Goal: Task Accomplishment & Management: Manage account settings

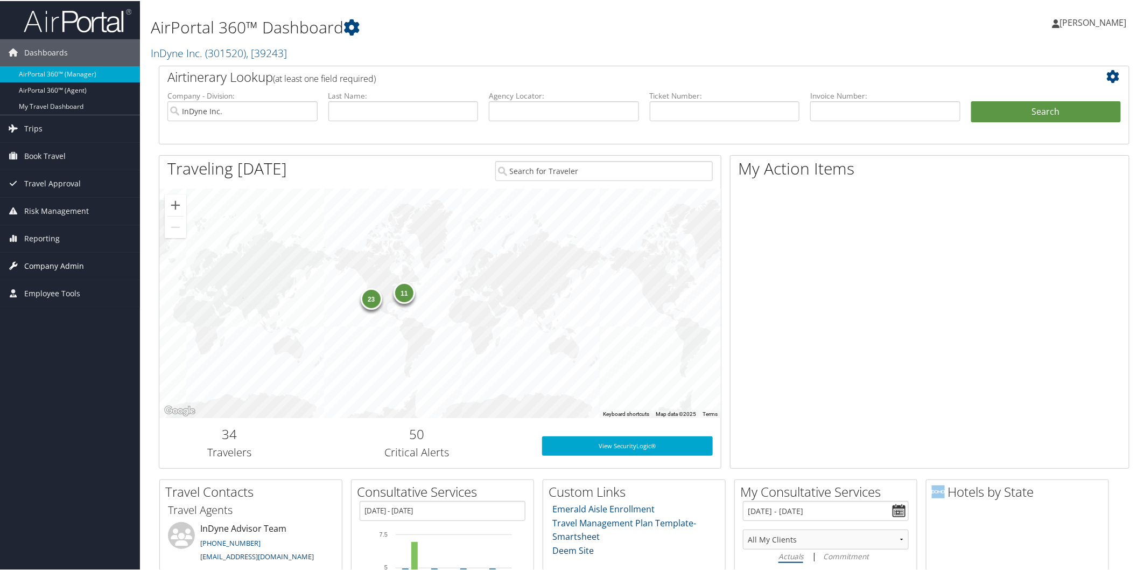
click at [72, 264] on span "Company Admin" at bounding box center [54, 264] width 60 height 27
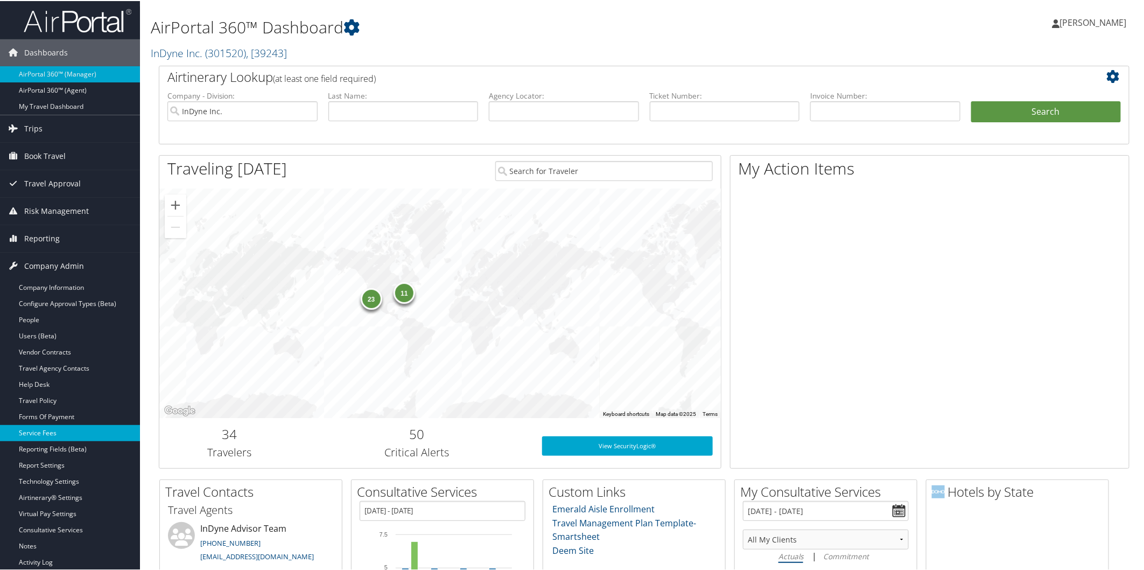
click at [66, 431] on link "Service Fees" at bounding box center [70, 432] width 140 height 16
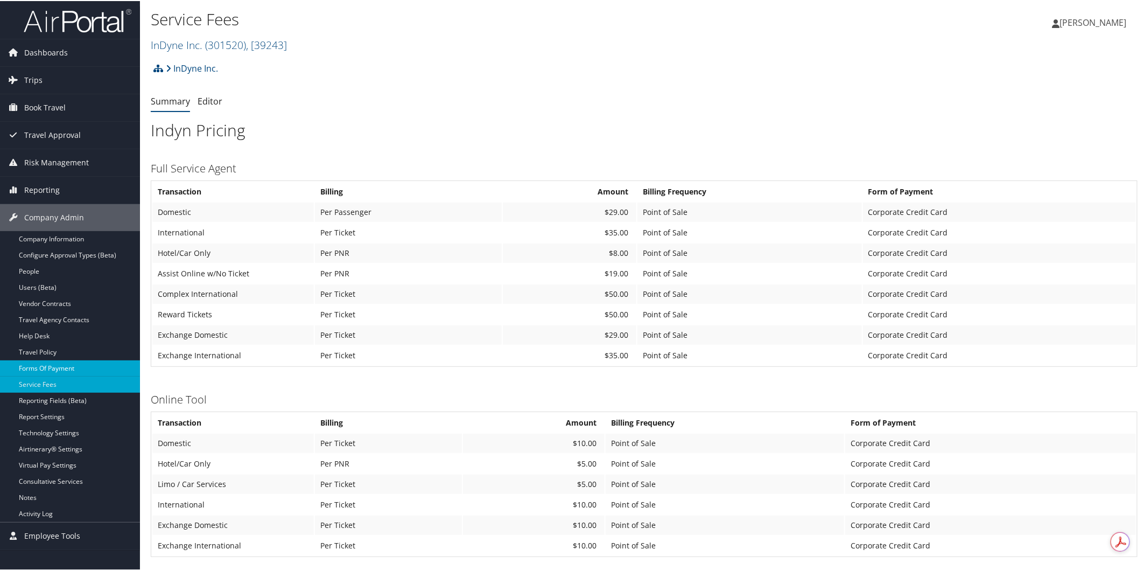
click at [71, 365] on link "Forms Of Payment" at bounding box center [70, 367] width 140 height 16
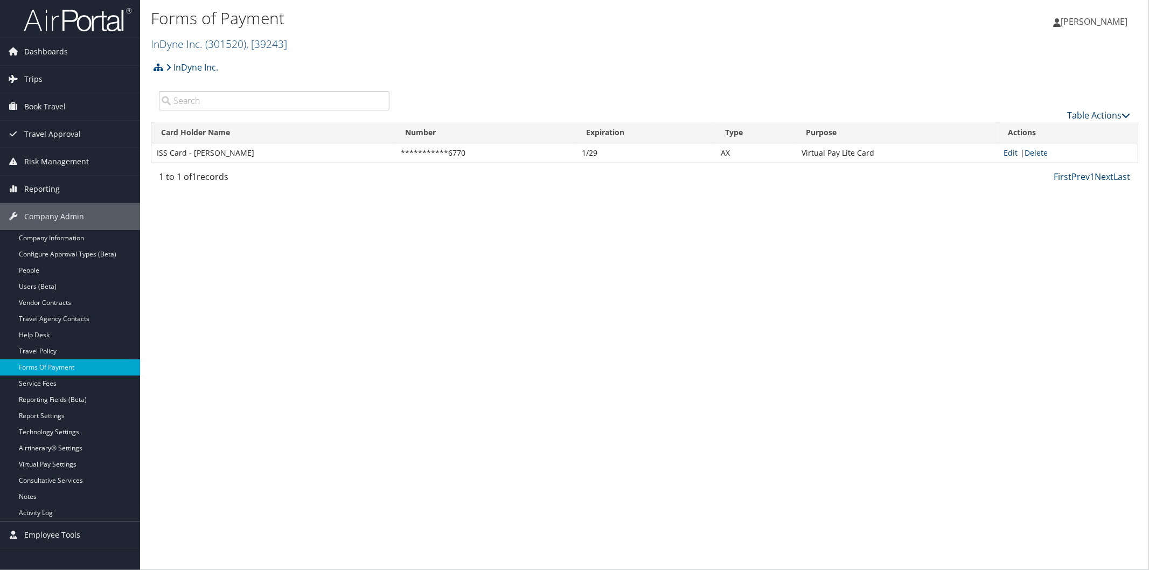
click at [1126, 116] on icon at bounding box center [1125, 115] width 9 height 9
click at [1003, 129] on icon at bounding box center [1001, 132] width 10 height 8
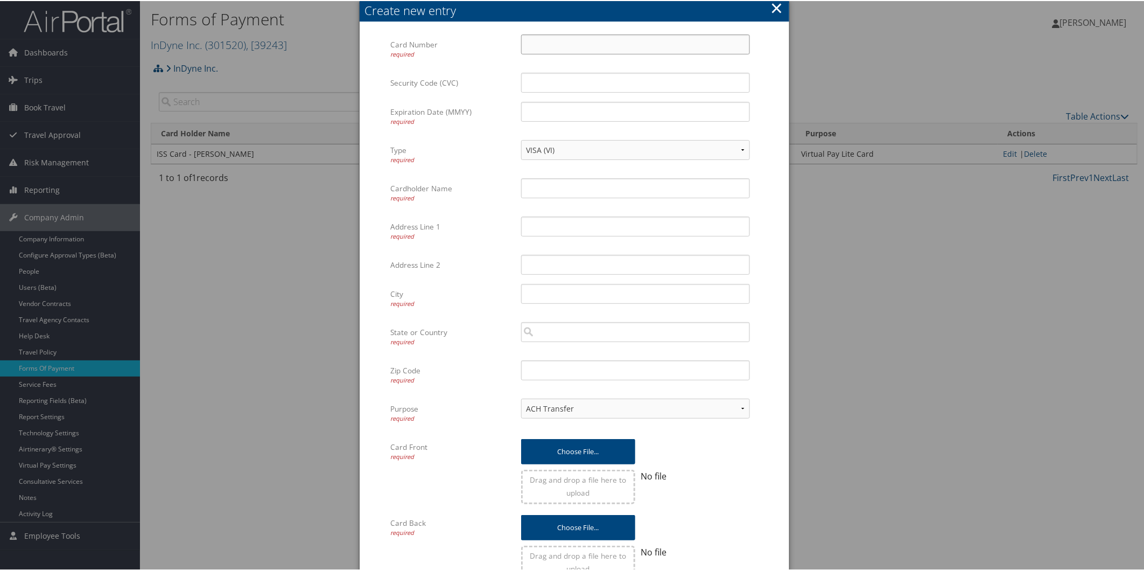
click at [572, 42] on input "Card Number required" at bounding box center [635, 43] width 229 height 20
click at [577, 40] on input "Card Number required" at bounding box center [635, 43] width 229 height 20
paste input "370021408108130"
type input "370021408108130"
click at [536, 107] on input "Expiration Date (MMYY) required" at bounding box center [635, 111] width 229 height 20
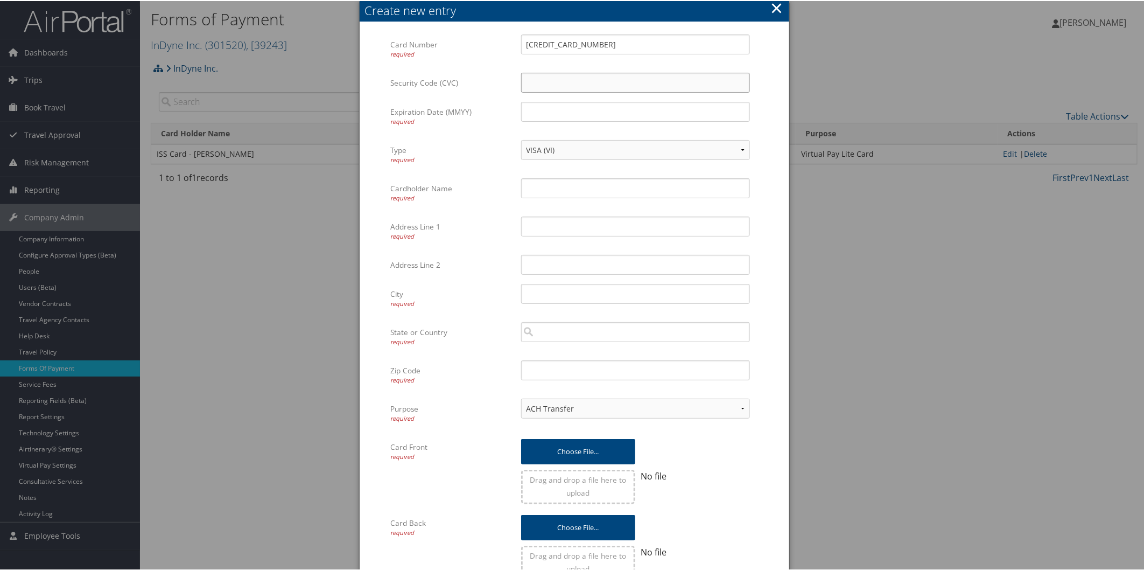
click at [580, 74] on input "Security Code (CVC)" at bounding box center [635, 82] width 229 height 20
type input "7691"
type input "0926"
click at [578, 158] on select "VISA (VI) Mastercard (CA) American Express (AX) Discover (DS) Amex (AM) Masterc…" at bounding box center [635, 149] width 229 height 20
select select "AX"
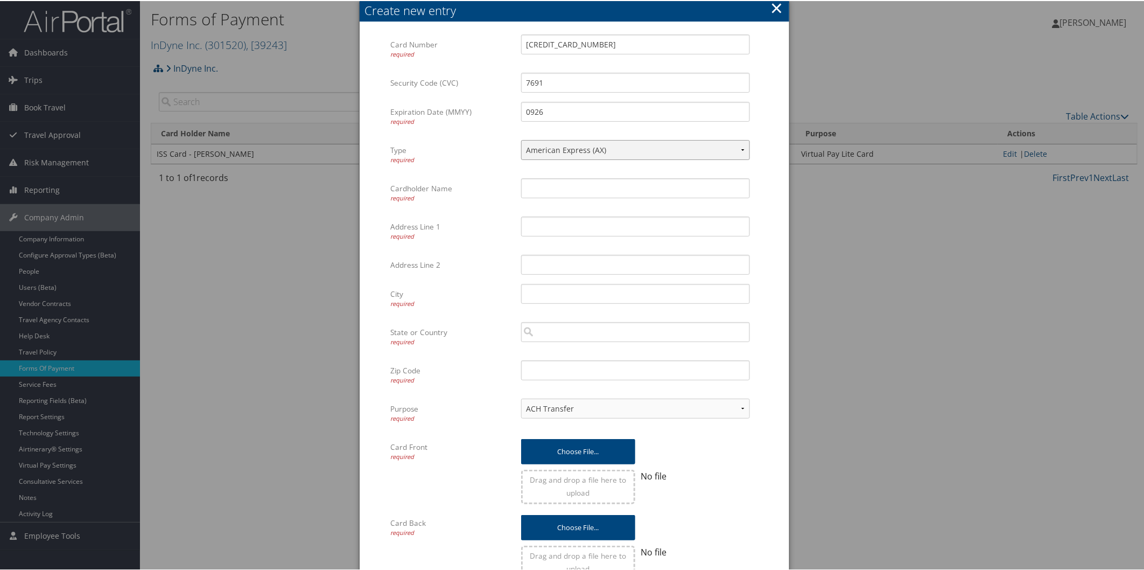
click at [521, 139] on select "VISA (VI) Mastercard (CA) American Express (AX) Discover (DS) Amex (AM) Masterc…" at bounding box center [635, 149] width 229 height 20
click at [572, 191] on input "Cardholder Name required" at bounding box center [635, 187] width 229 height 20
click at [718, 229] on input "Address Line 1 required" at bounding box center [635, 225] width 229 height 20
click at [566, 186] on input "Valorie Gricious" at bounding box center [635, 187] width 229 height 20
type input "Valorie Gricius"
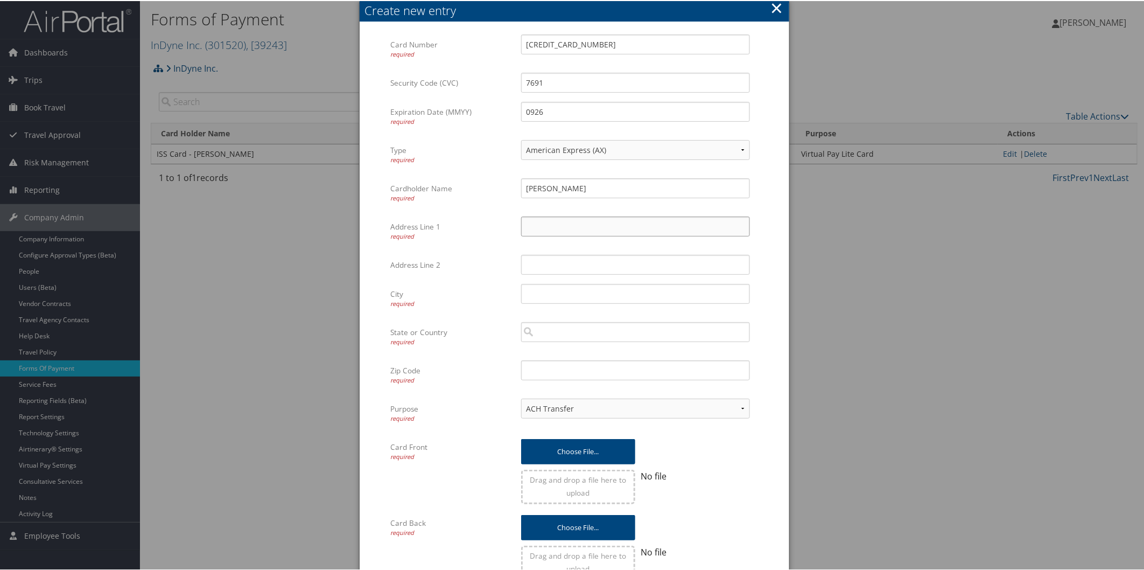
click at [722, 230] on input "Address Line 1 required" at bounding box center [635, 225] width 229 height 20
type input "InDyne Inc"
type input "4050 S Ferndon Blvd"
type input "Crestview"
type input "FL"
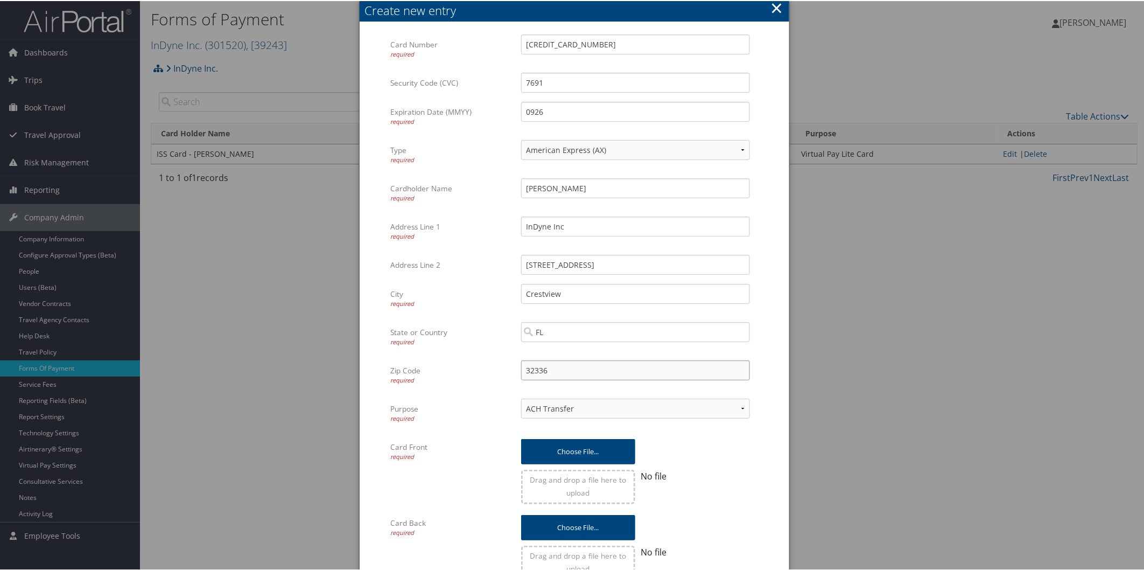
type input "32336"
click at [757, 443] on form "Card Number required 370021408108130 Multiple values The selected items contain…" at bounding box center [574, 310] width 408 height 554
click at [741, 408] on select "ACH Transfer Cash / Check (AR) Corporate Credit Card Ghost Credit Card Hotel Gu…" at bounding box center [635, 407] width 229 height 20
select select "15"
click at [521, 397] on select "ACH Transfer Cash / Check (AR) Corporate Credit Card Ghost Credit Card Hotel Gu…" at bounding box center [635, 407] width 229 height 20
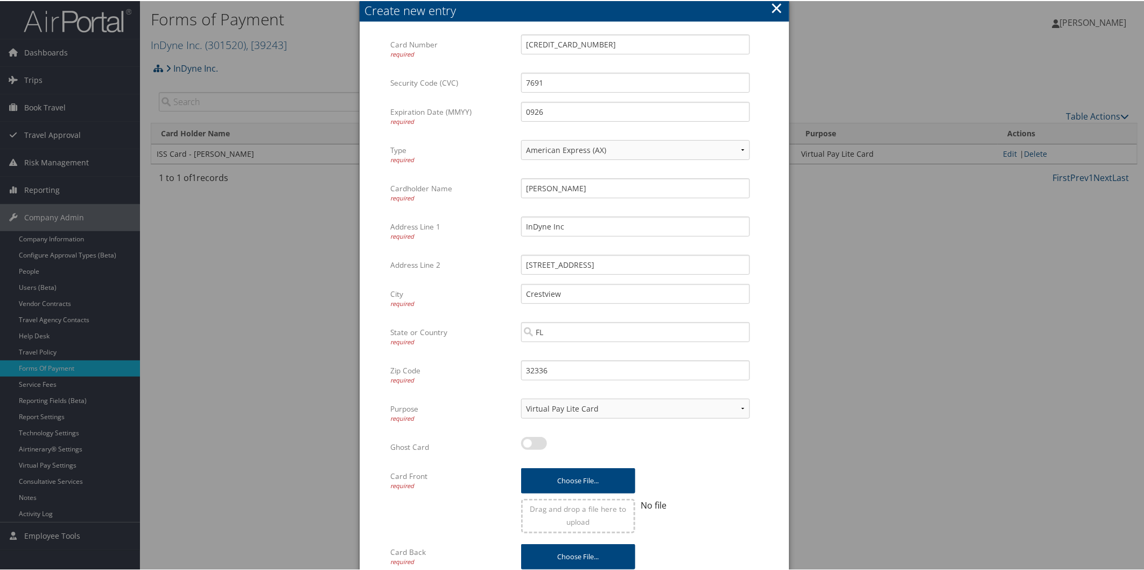
click at [528, 439] on label at bounding box center [534, 442] width 26 height 13
click at [528, 440] on input "checkbox" at bounding box center [530, 443] width 7 height 7
checkbox input "true"
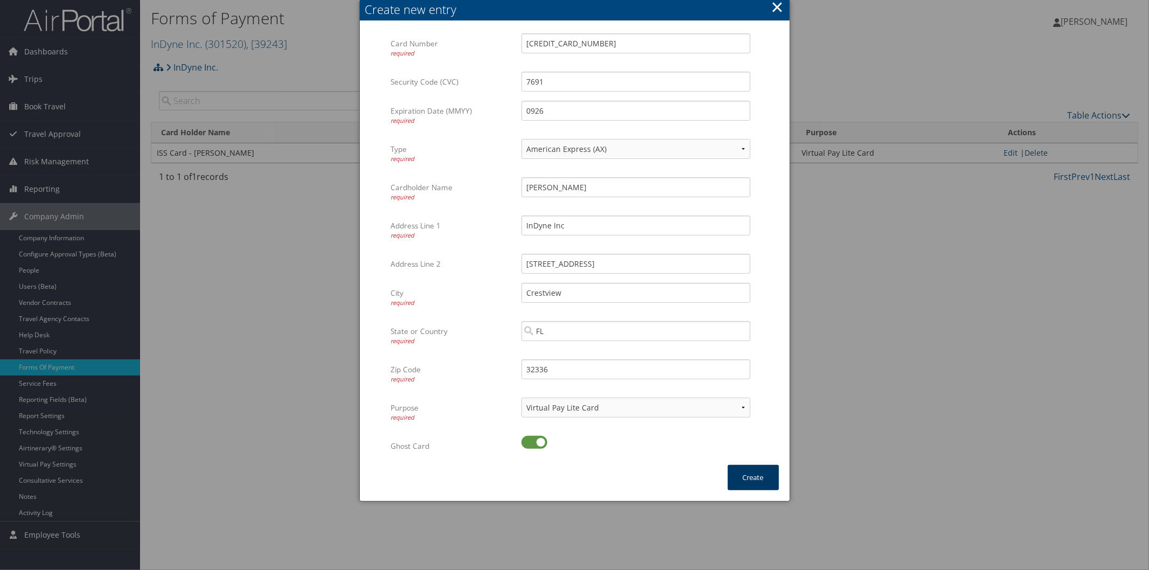
click at [767, 475] on button "Create" at bounding box center [752, 477] width 51 height 25
click at [617, 325] on input "FL" at bounding box center [635, 331] width 229 height 20
click at [540, 350] on div "Florida (FL)" at bounding box center [635, 351] width 225 height 11
type input "Florida"
click at [750, 475] on button "Create" at bounding box center [752, 477] width 51 height 25
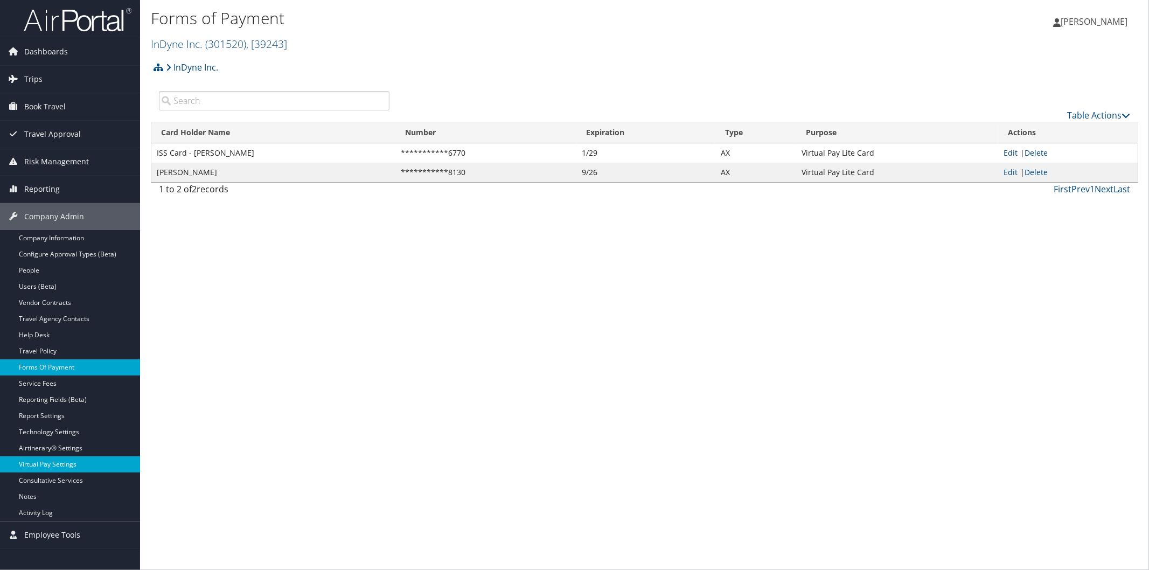
click at [40, 459] on link "Virtual Pay Settings" at bounding box center [70, 464] width 140 height 16
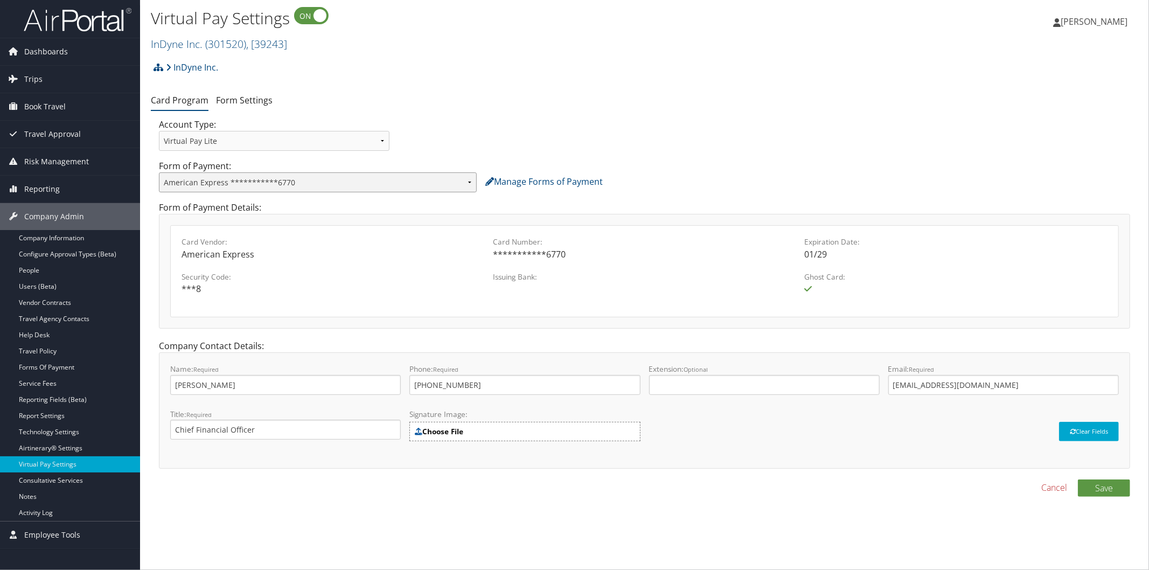
click at [471, 180] on select "**********" at bounding box center [318, 182] width 318 height 20
select select "2157"
click at [159, 172] on select "**********" at bounding box center [318, 182] width 318 height 20
click at [1100, 485] on button "Save" at bounding box center [1103, 487] width 52 height 17
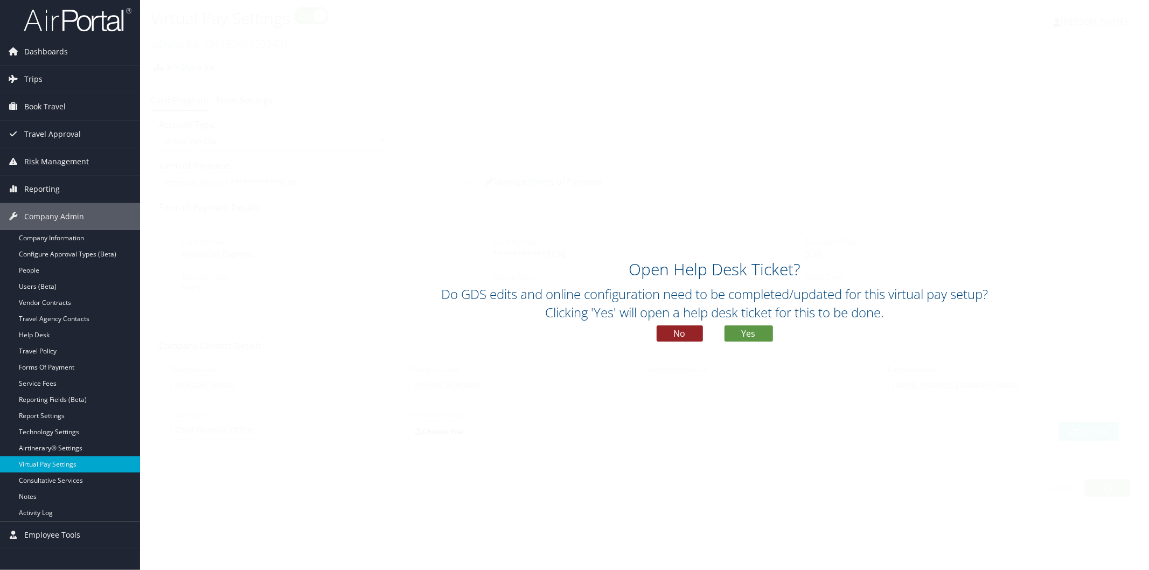
click at [674, 332] on button "No" at bounding box center [679, 333] width 46 height 16
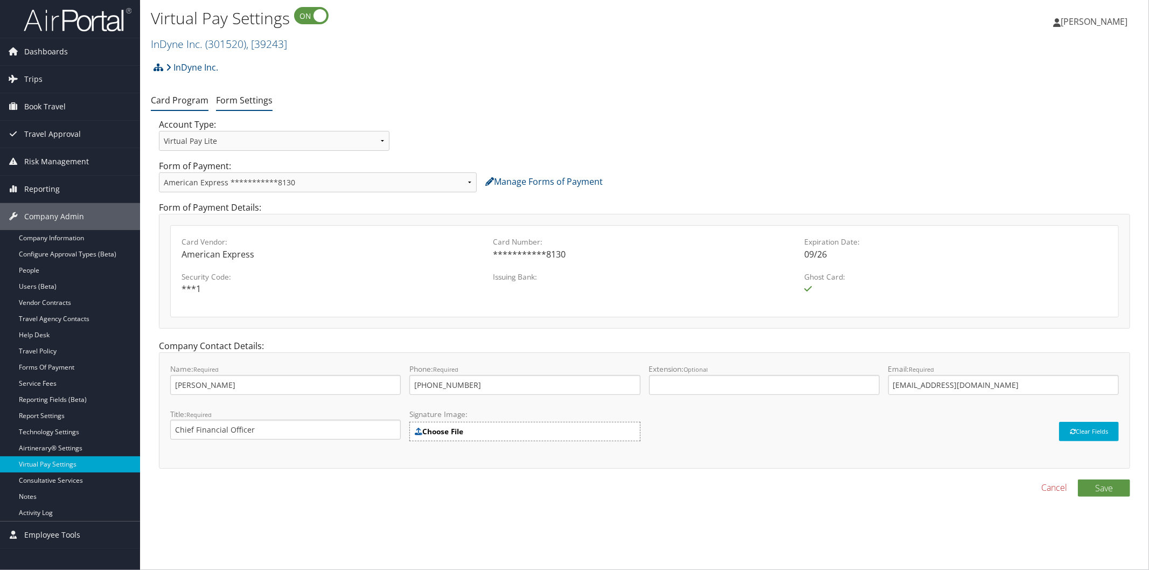
click at [257, 104] on link "Form Settings" at bounding box center [244, 100] width 57 height 12
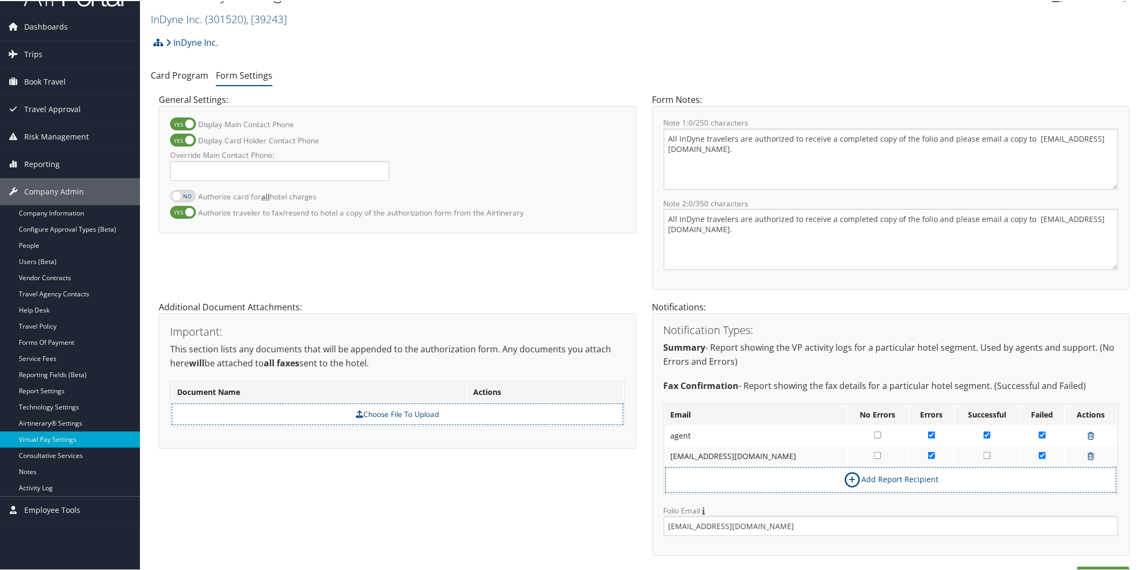
scroll to position [46, 0]
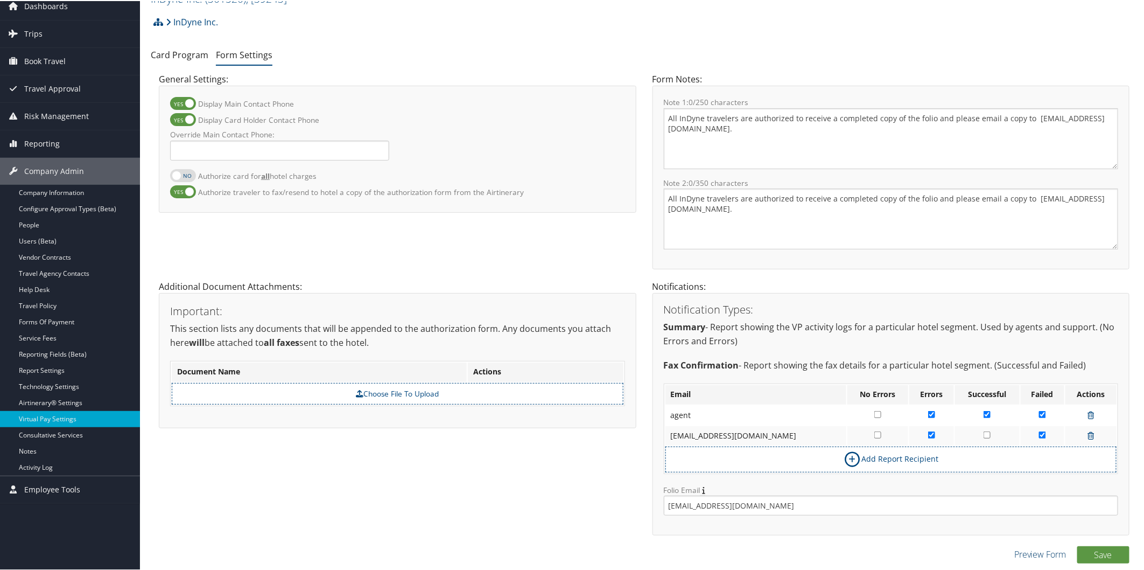
click at [1030, 547] on link "Preview Form" at bounding box center [1040, 553] width 52 height 13
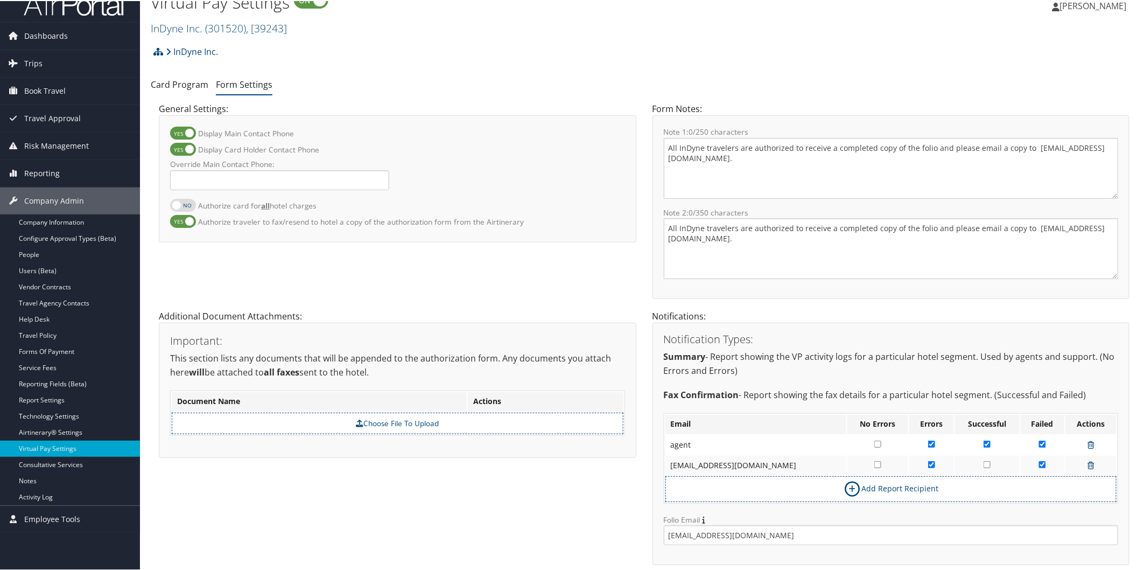
scroll to position [0, 0]
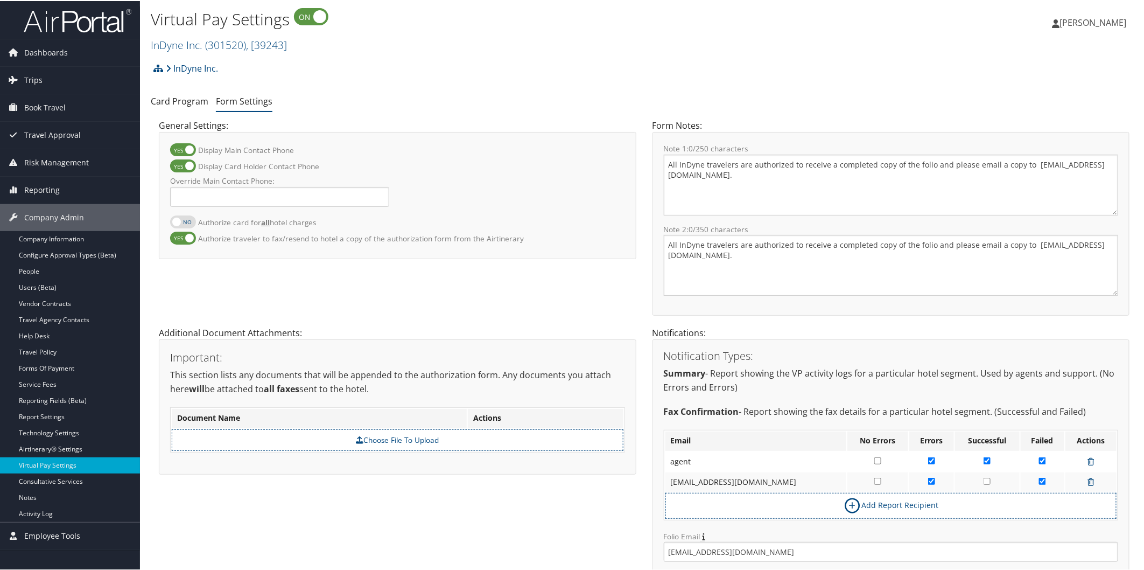
click at [719, 74] on div "InDyne Inc. Account Structure InDyne Inc. (301520) ACTIVE Create Child RT&T ART…" at bounding box center [644, 71] width 987 height 29
click at [171, 41] on link "InDyne Inc. ( 301520 ) , [ 39243 ]" at bounding box center [219, 44] width 136 height 15
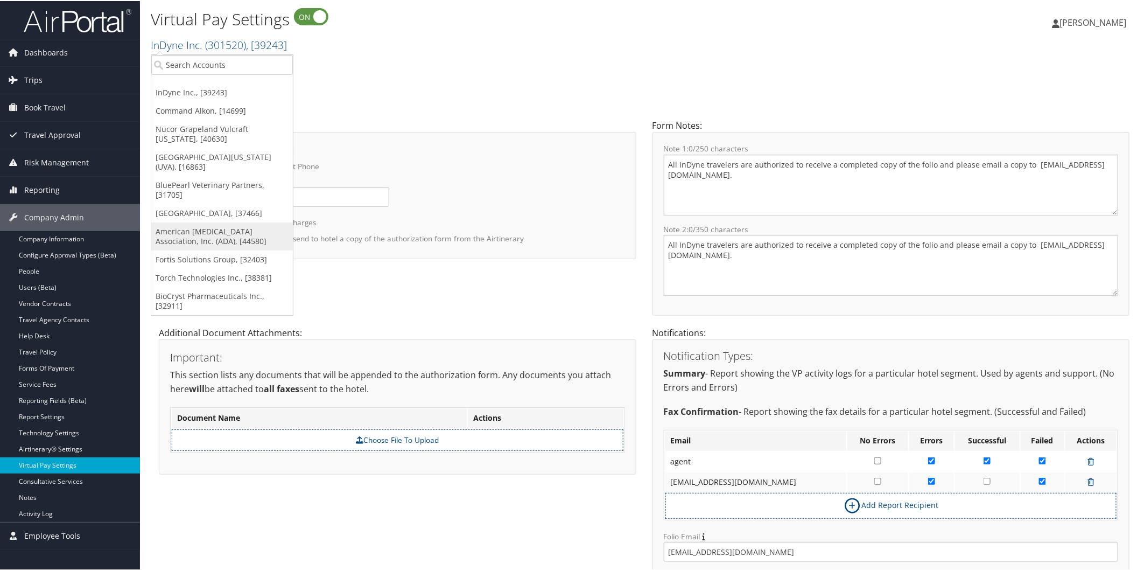
click at [211, 221] on link "American [MEDICAL_DATA] Association, Inc. (ADA), [44580]" at bounding box center [222, 235] width 142 height 28
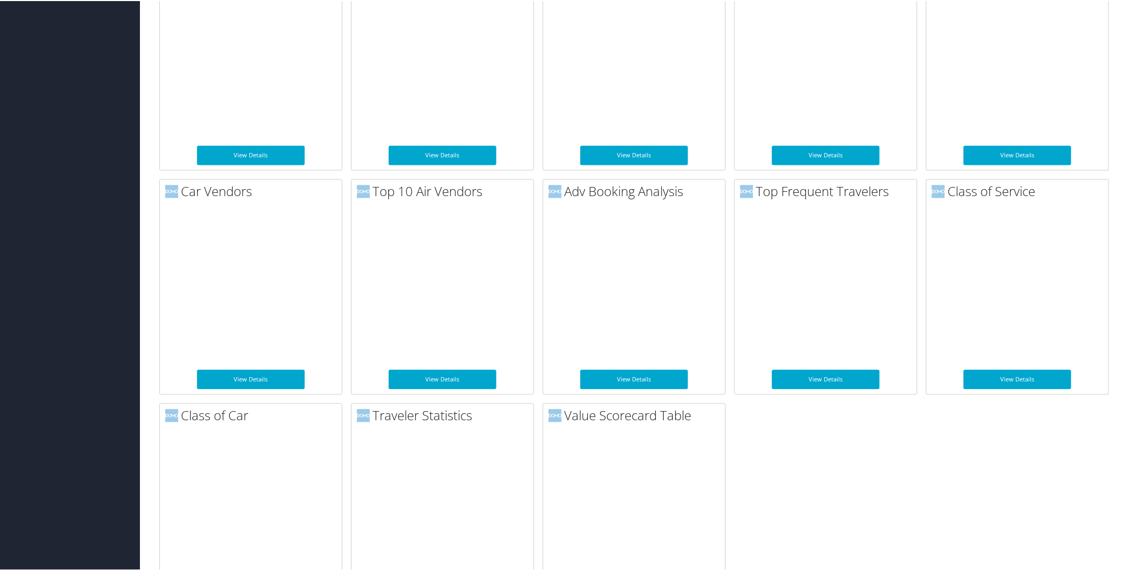
scroll to position [1027, 0]
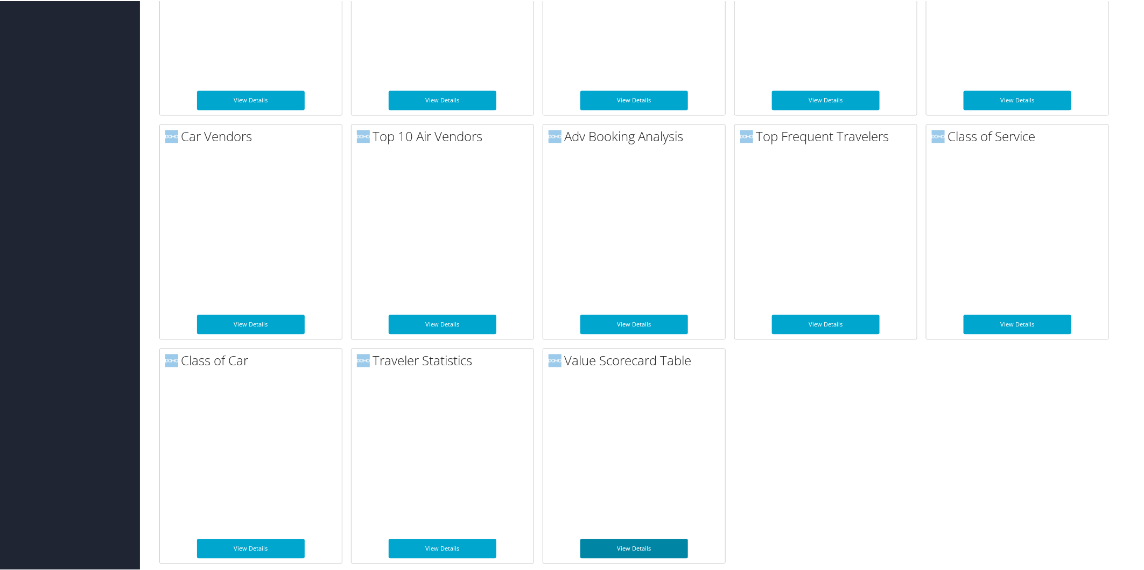
click at [642, 542] on link "View Details" at bounding box center [634, 547] width 108 height 19
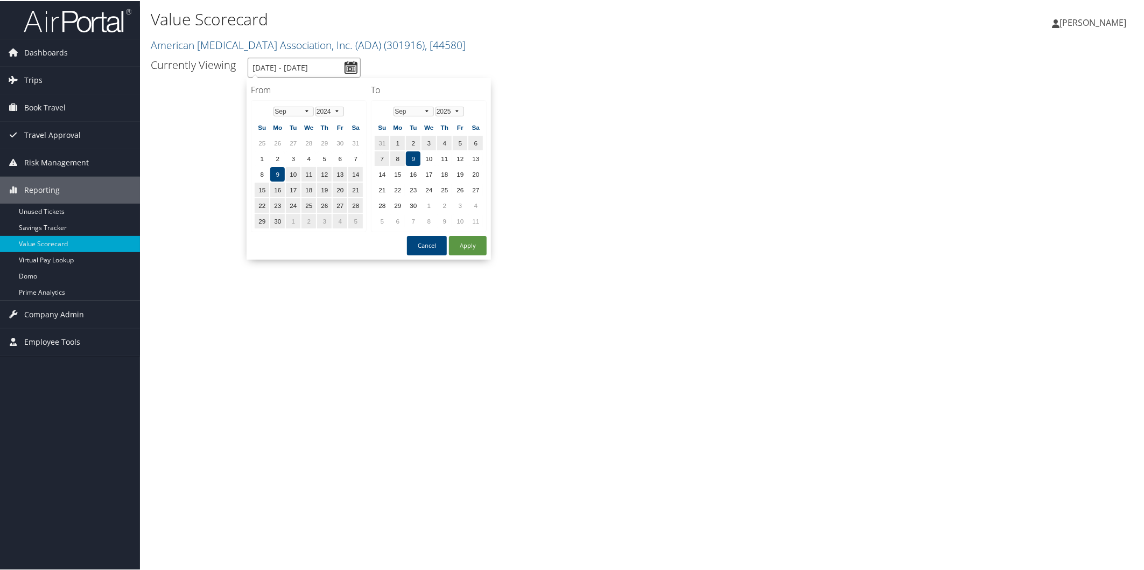
click at [287, 62] on input "[DATE] - [DATE]" at bounding box center [304, 67] width 113 height 20
click at [305, 109] on select "Jan Feb Mar Apr May Jun [DATE] Aug Sep Oct Nov Dec" at bounding box center [294, 111] width 40 height 10
click at [278, 141] on td "1" at bounding box center [277, 142] width 15 height 15
click at [375, 138] on td "31" at bounding box center [382, 142] width 15 height 15
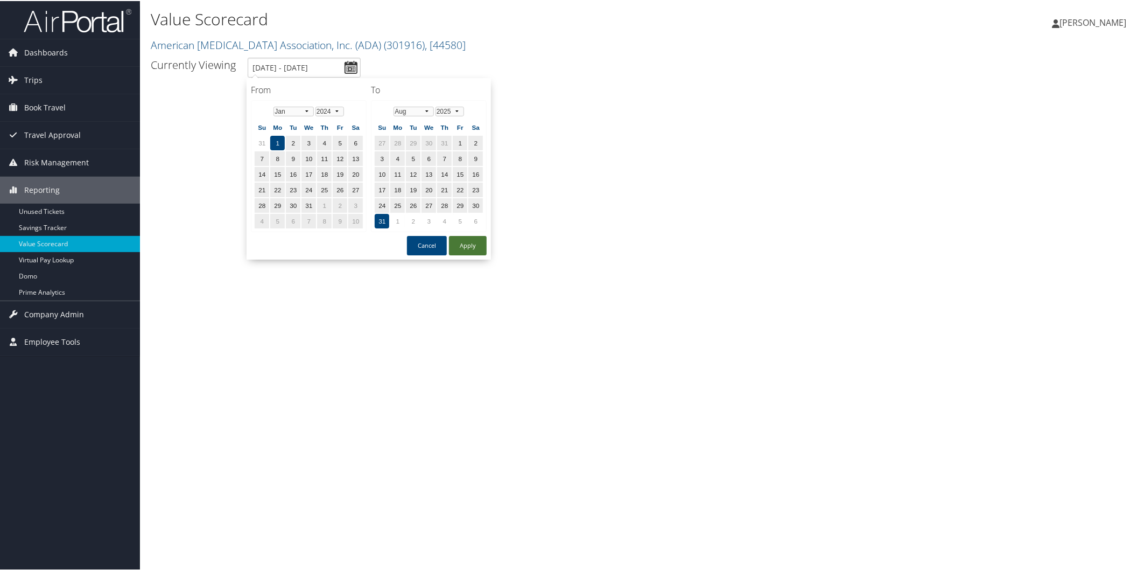
click at [460, 238] on button "Apply" at bounding box center [468, 244] width 38 height 19
type input "1/1/2024 - 8/31/2025"
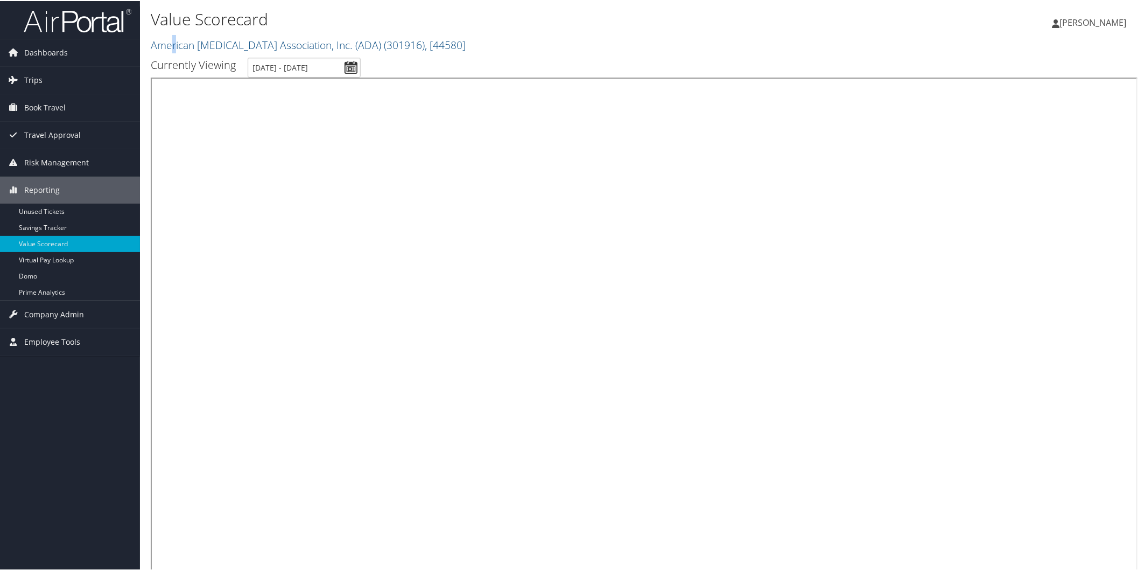
click at [174, 36] on h2 "American Diabetes Association, Inc. (ADA) ( 301916 ) , [ 44580 ]" at bounding box center [480, 43] width 658 height 18
click at [40, 47] on span "Dashboards" at bounding box center [46, 51] width 44 height 27
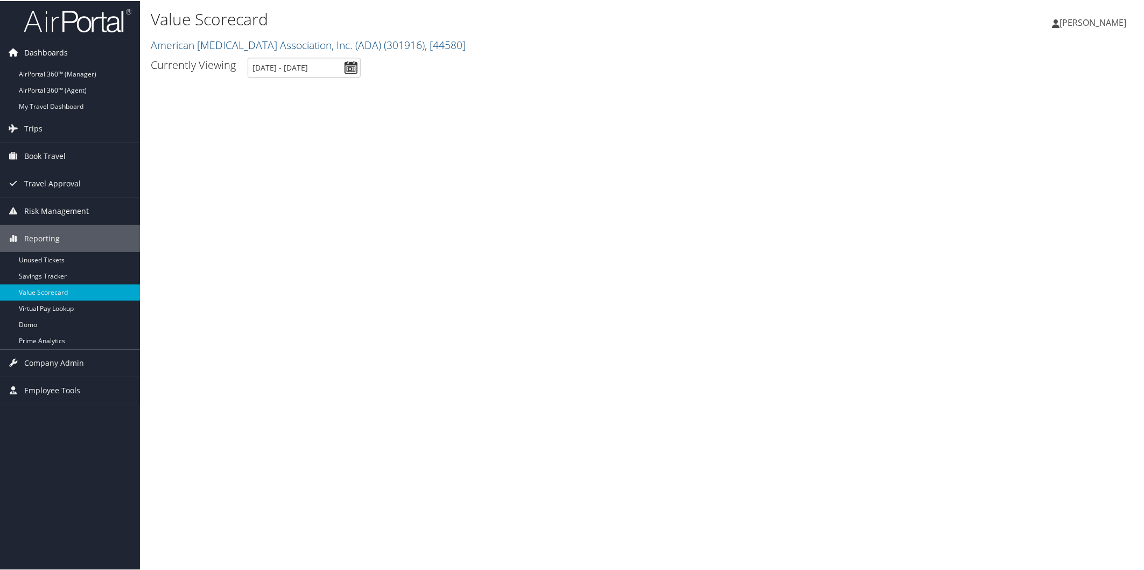
click at [40, 47] on span "Dashboards" at bounding box center [46, 51] width 44 height 27
